Goal: Task Accomplishment & Management: Manage account settings

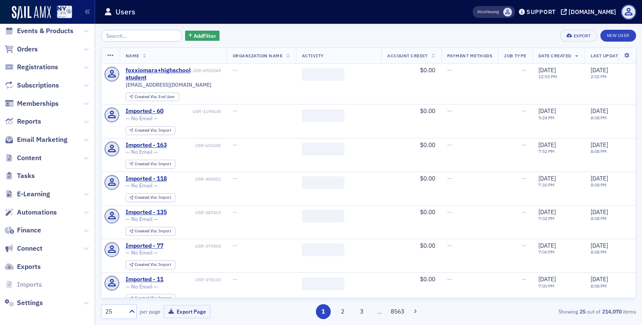
scroll to position [88, 0]
click at [49, 190] on span "E-Learning" at bounding box center [33, 194] width 33 height 9
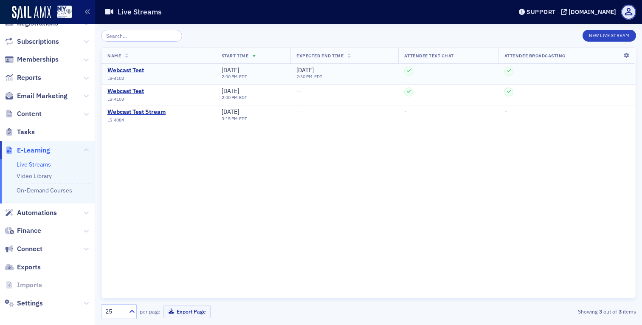
click at [129, 69] on div "Webcast Test" at bounding box center [125, 71] width 37 height 8
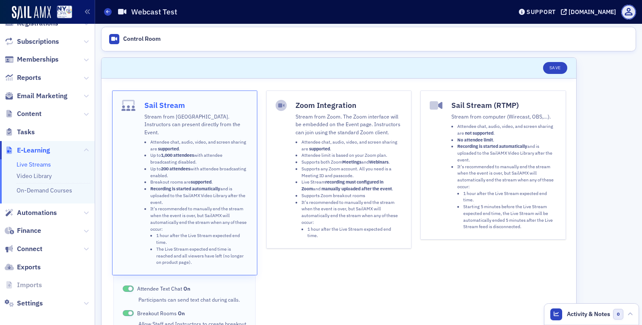
click at [42, 160] on link "Live Streams" at bounding box center [34, 164] width 34 height 8
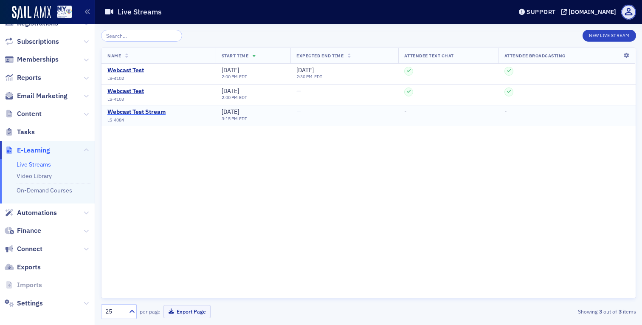
click at [146, 111] on div "Webcast Test Stream" at bounding box center [136, 112] width 58 height 8
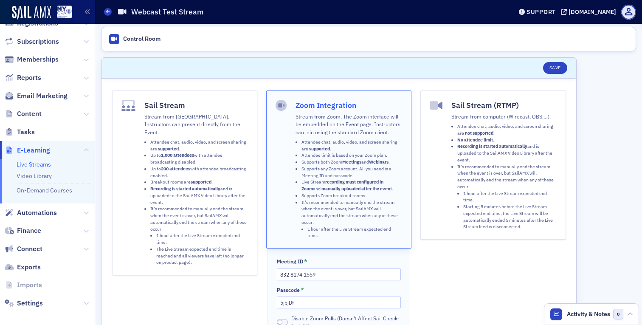
click at [508, 163] on li "It's recommended to manually end the stream when the event is over, but SailAMX…" at bounding box center [506, 196] width 99 height 67
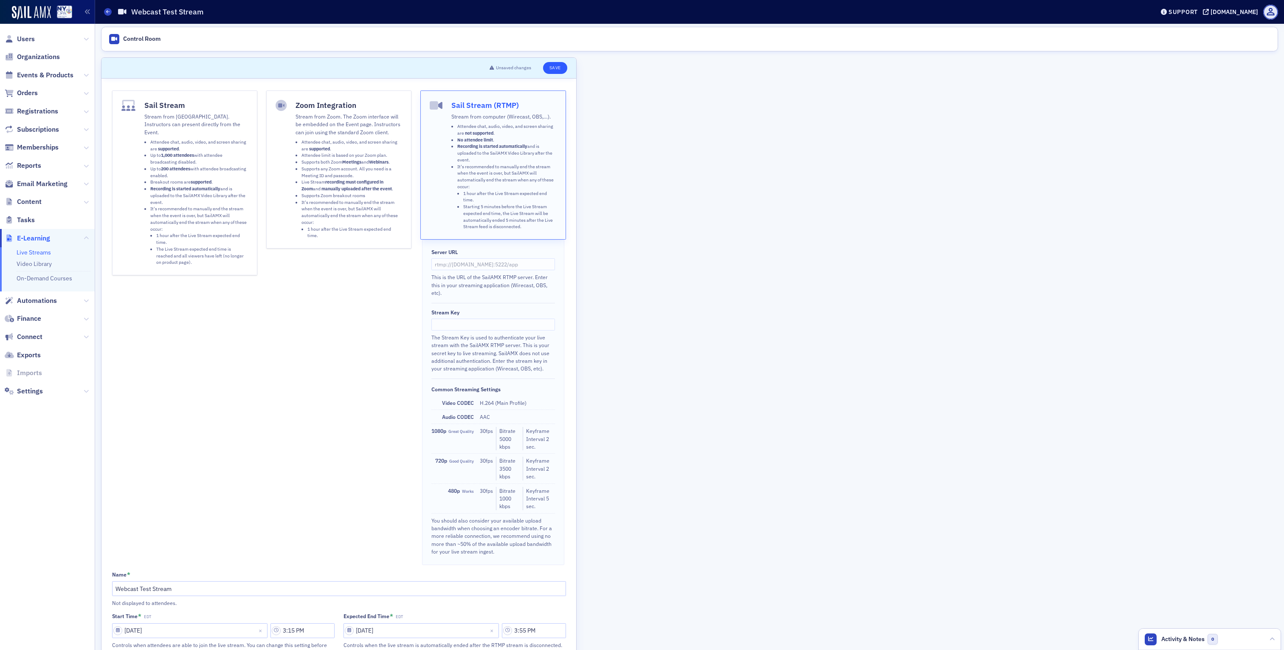
click at [567, 74] on button "Save" at bounding box center [555, 68] width 24 height 12
click at [402, 159] on li "Attendee limit is based on your Zoom plan." at bounding box center [351, 155] width 101 height 7
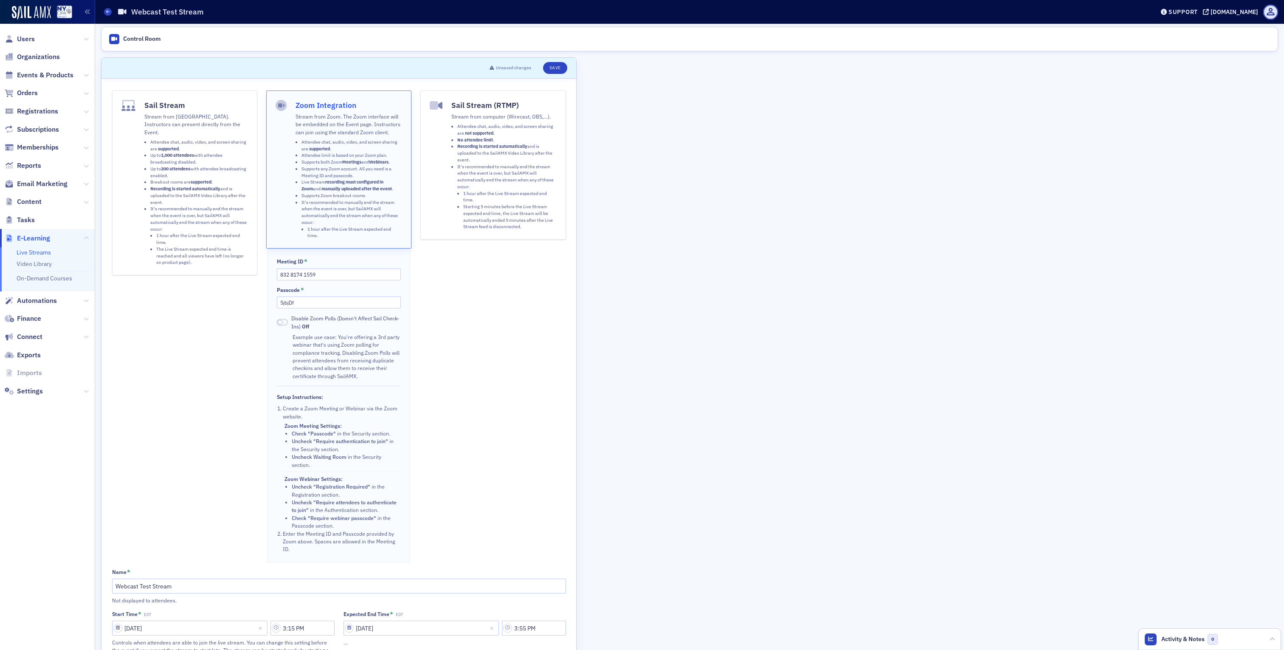
click at [556, 231] on li "It's recommended to manually end the stream when the event is over, but SailAMX…" at bounding box center [506, 196] width 99 height 67
